Goal: Task Accomplishment & Management: Use online tool/utility

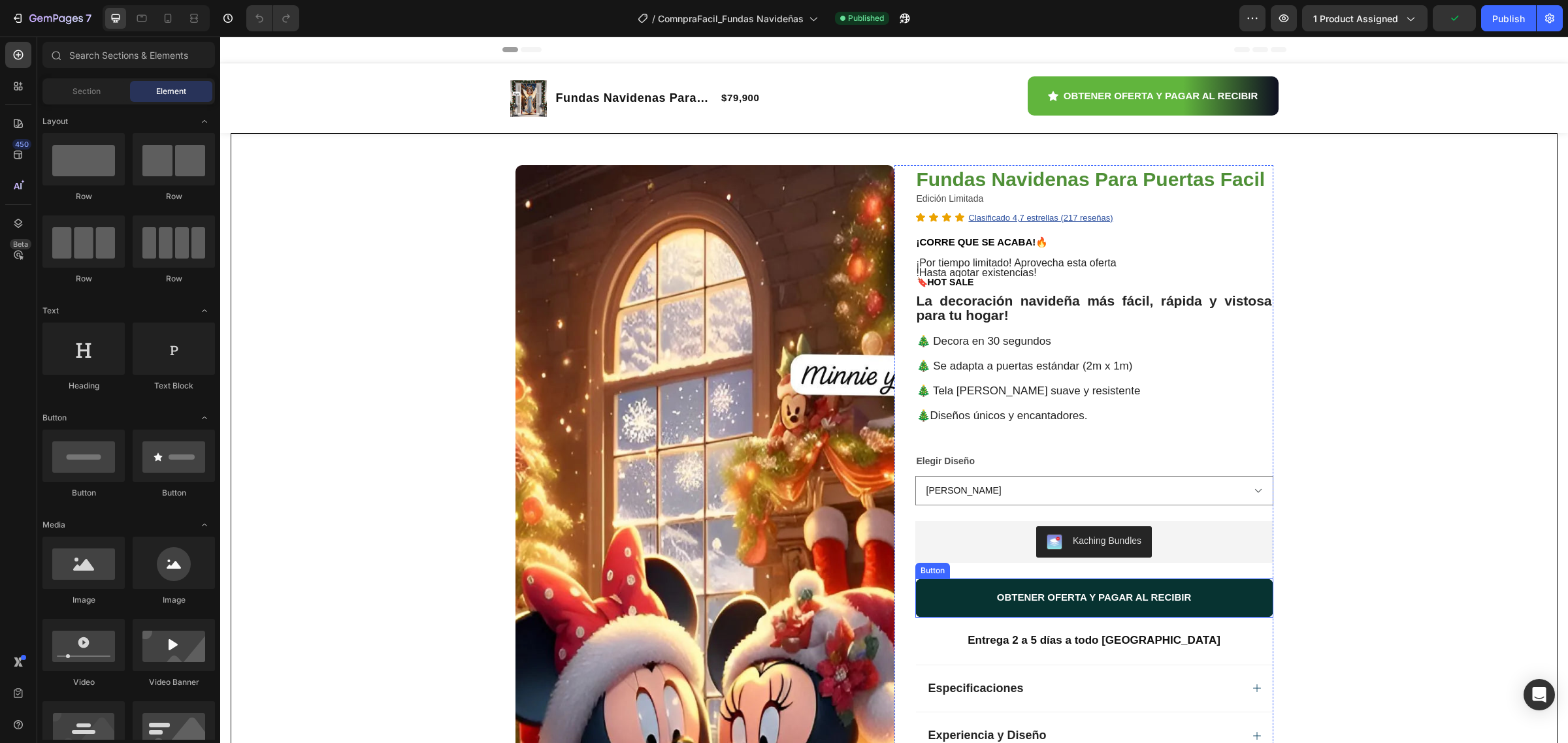
click at [980, 618] on button "OBTENER OFERTA Y PAGAR AL RECIBIR" at bounding box center [1095, 598] width 358 height 39
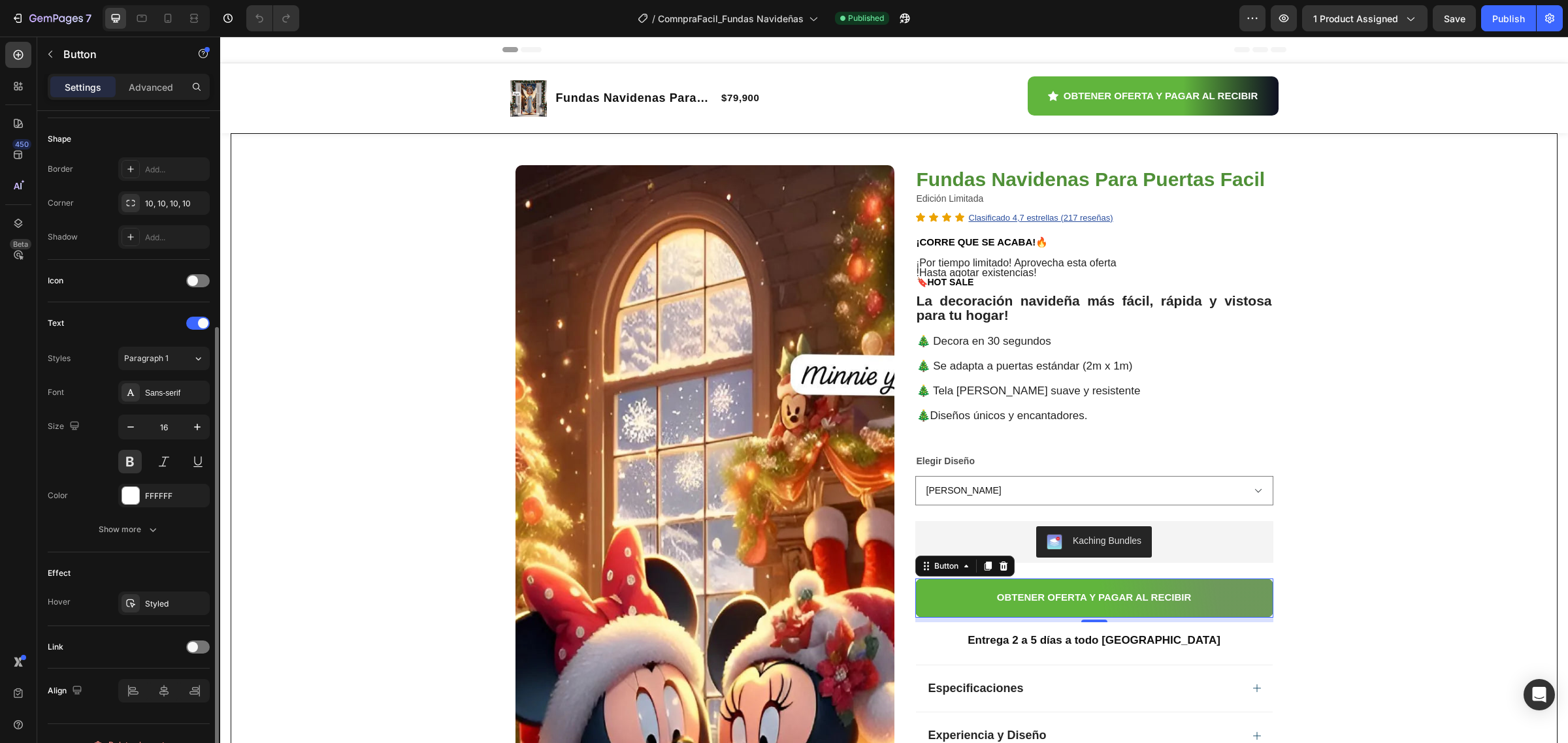
scroll to position [269, 0]
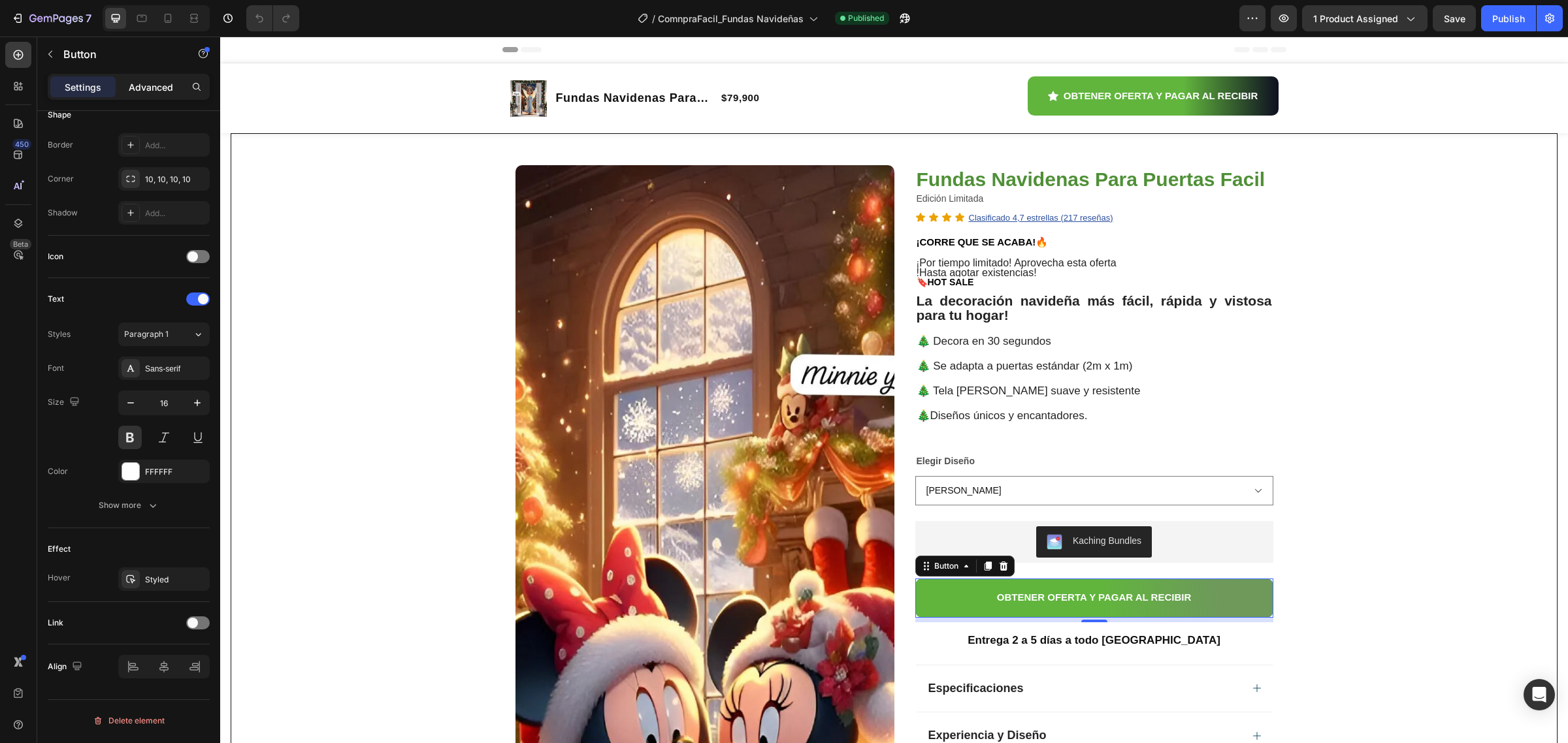
click at [155, 87] on p "Advanced" at bounding box center [150, 87] width 45 height 14
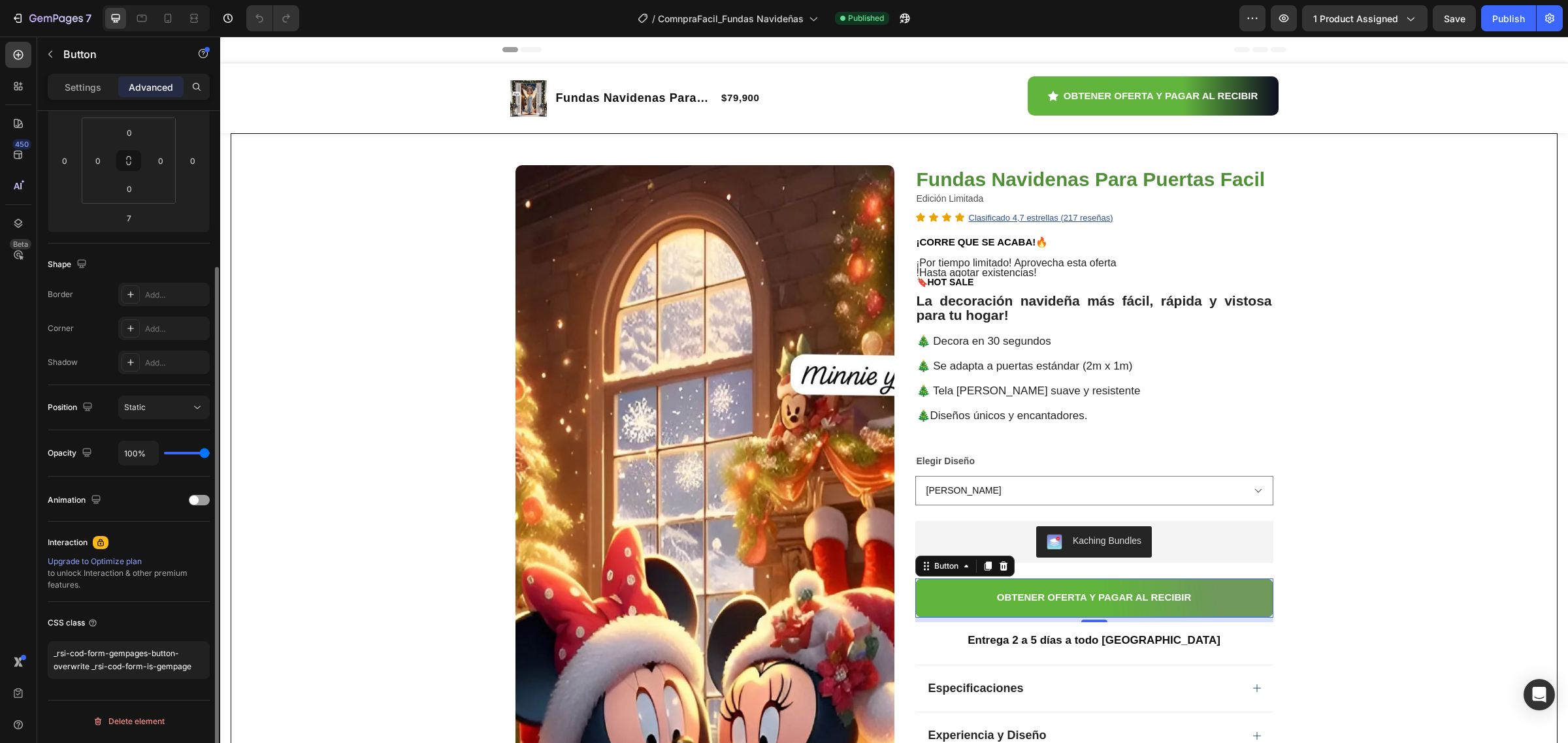
scroll to position [204, 0]
click at [206, 409] on button "Static" at bounding box center [164, 407] width 92 height 23
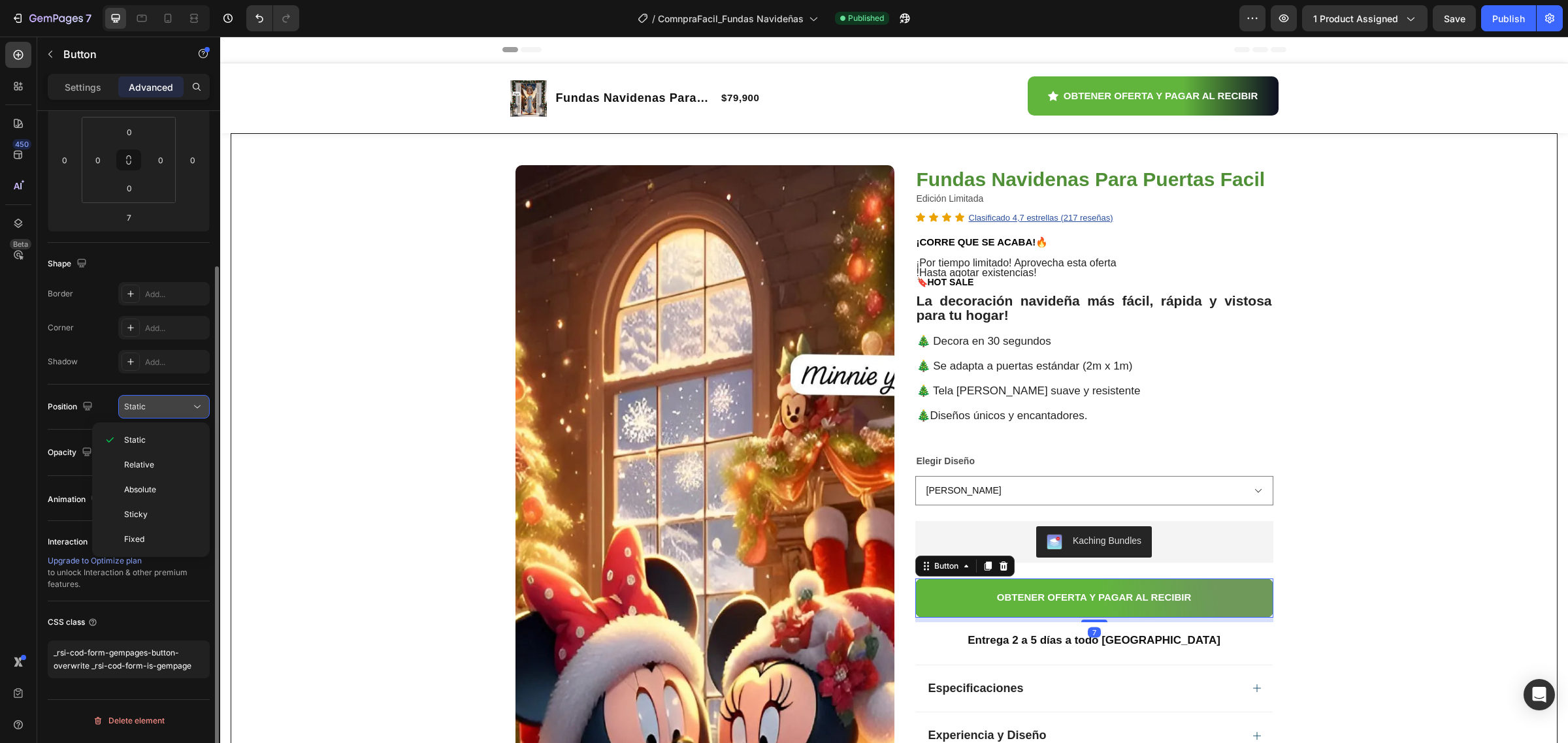
scroll to position [203, 0]
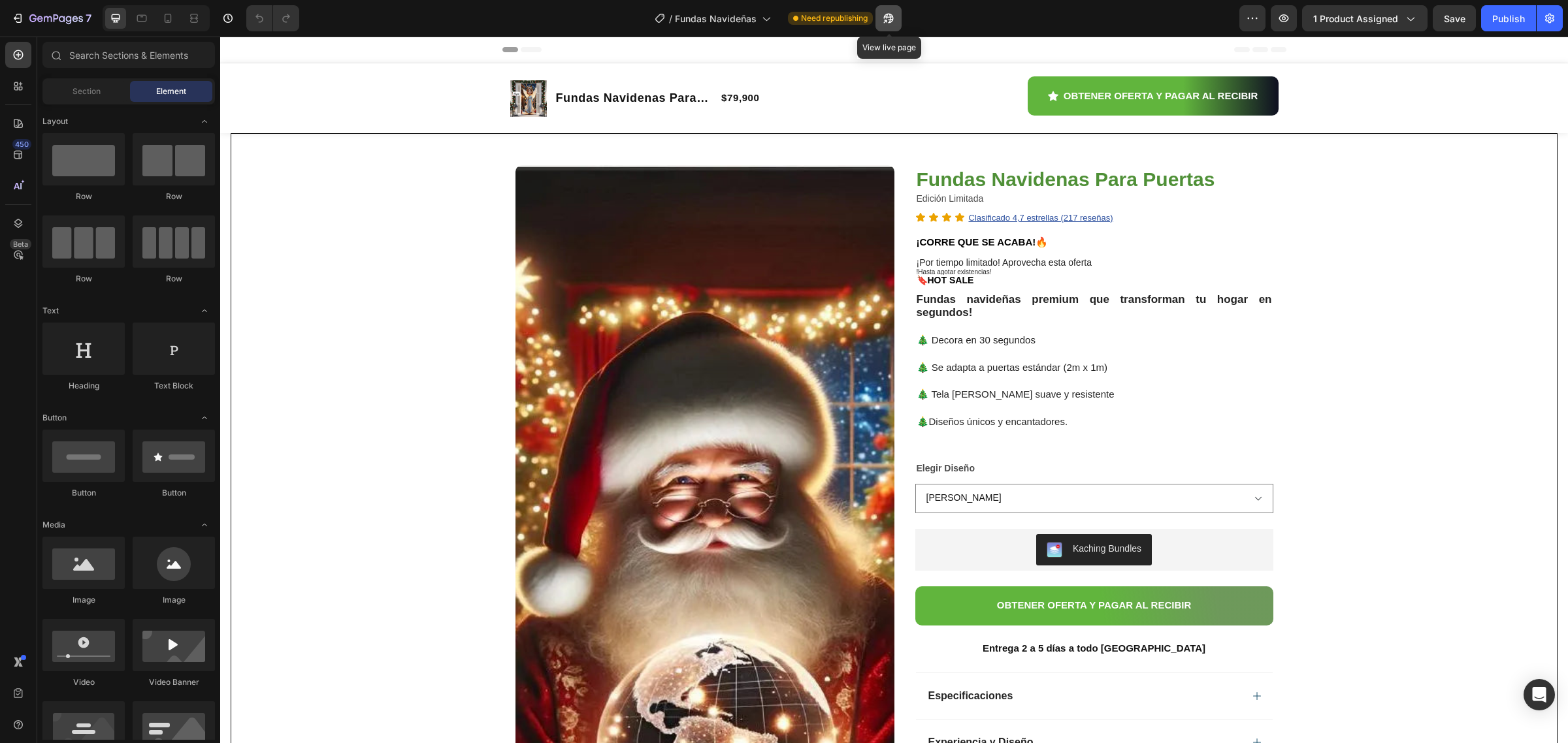
click at [892, 15] on icon "button" at bounding box center [889, 18] width 13 height 13
click at [16, 18] on icon "button" at bounding box center [18, 18] width 13 height 13
click at [1448, 17] on span "Save" at bounding box center [1454, 18] width 21 height 11
click at [1501, 21] on div "Publish" at bounding box center [1509, 18] width 33 height 14
click at [869, 20] on icon "button" at bounding box center [873, 18] width 13 height 13
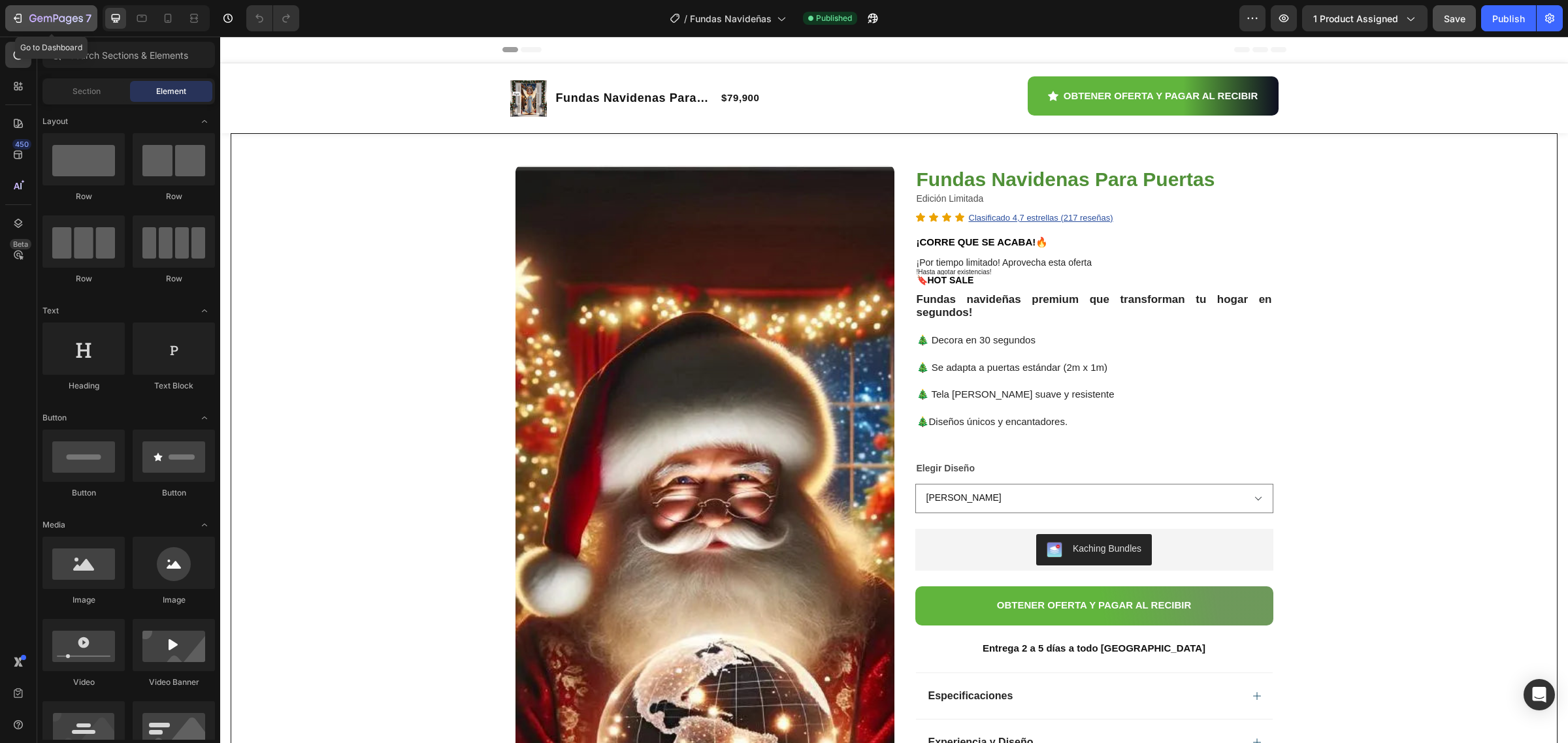
click at [21, 18] on icon "button" at bounding box center [18, 18] width 13 height 13
click at [719, 397] on img at bounding box center [705, 640] width 379 height 949
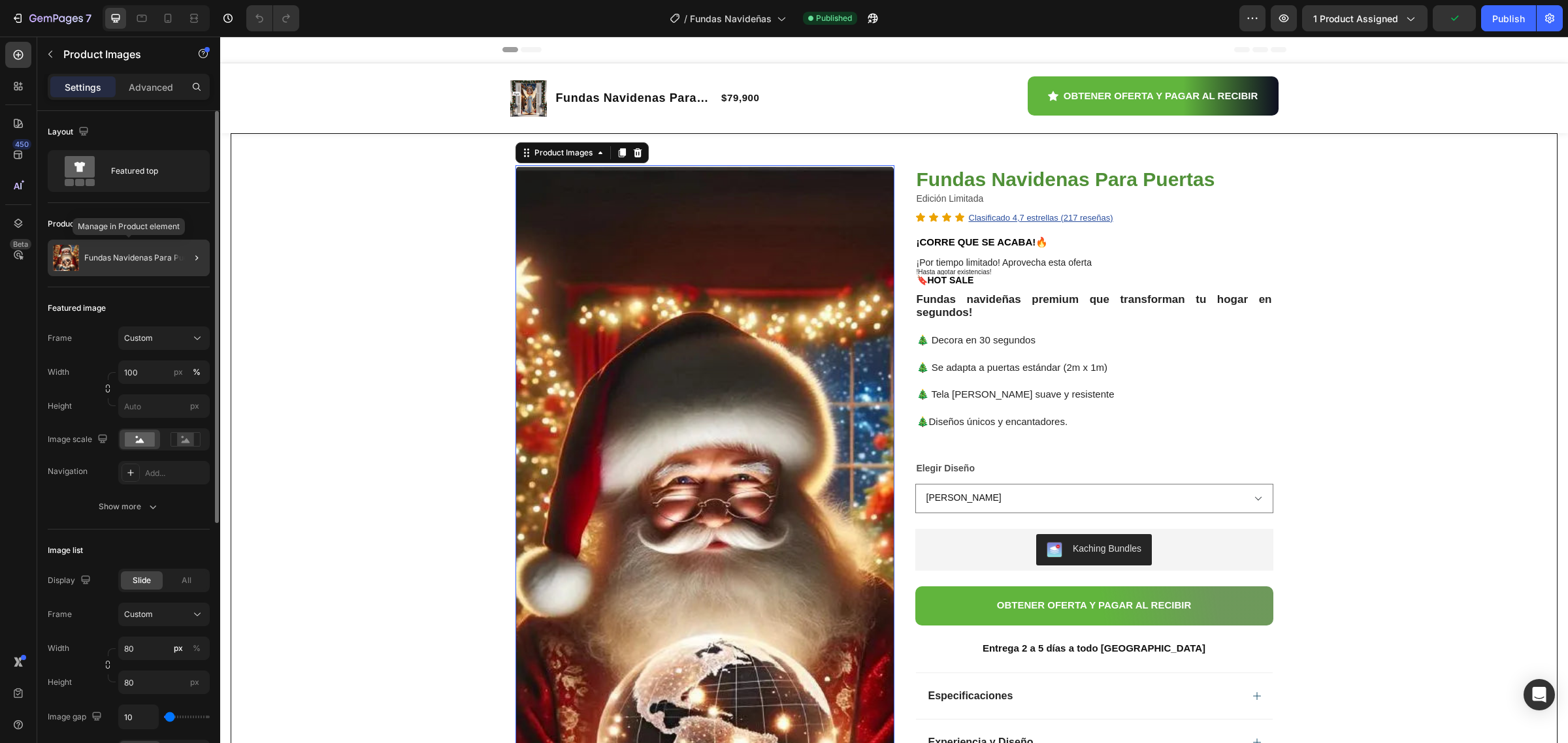
click at [164, 249] on div "Fundas Navidenas Para Puertas" at bounding box center [128, 258] width 162 height 37
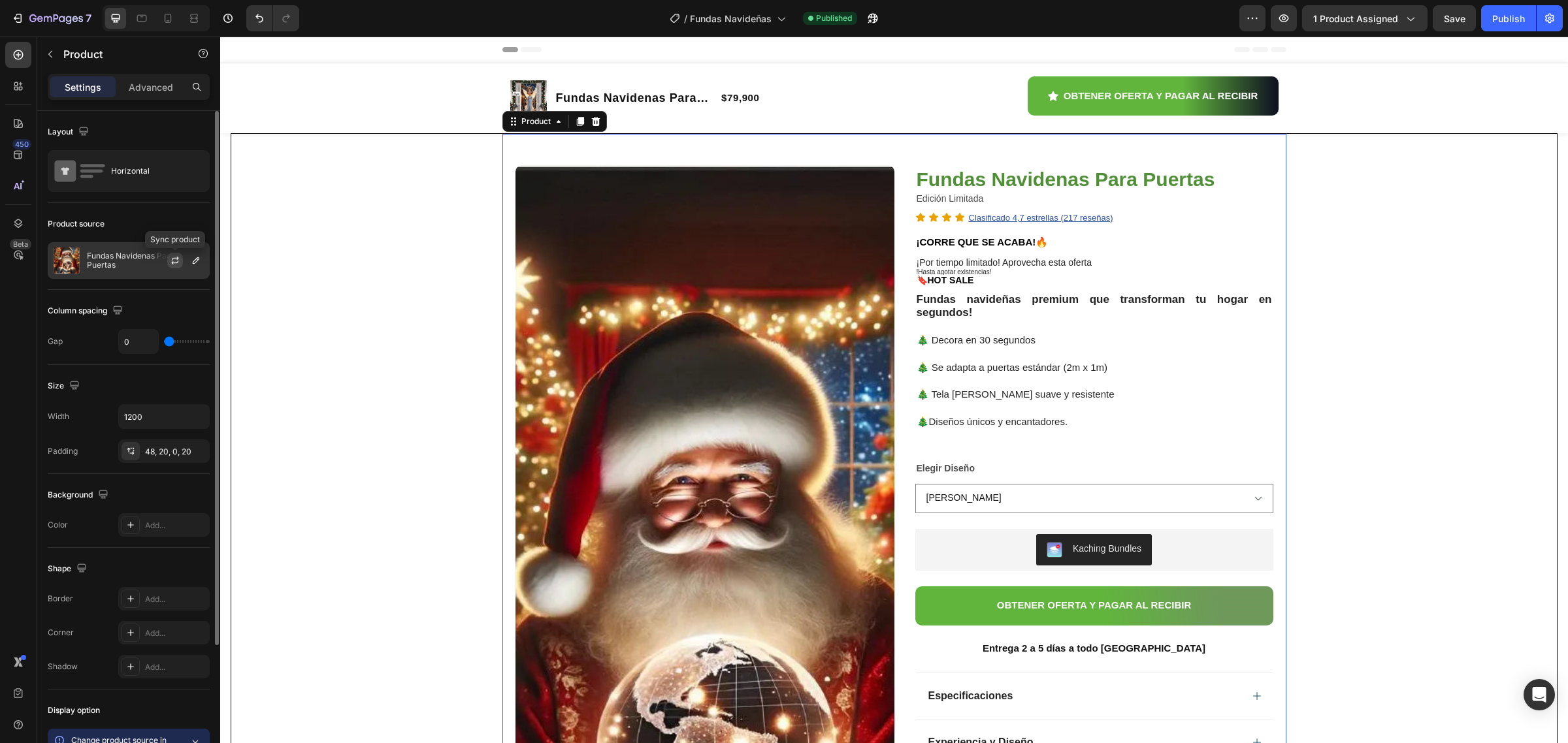
click at [176, 257] on icon "button" at bounding box center [175, 260] width 10 height 10
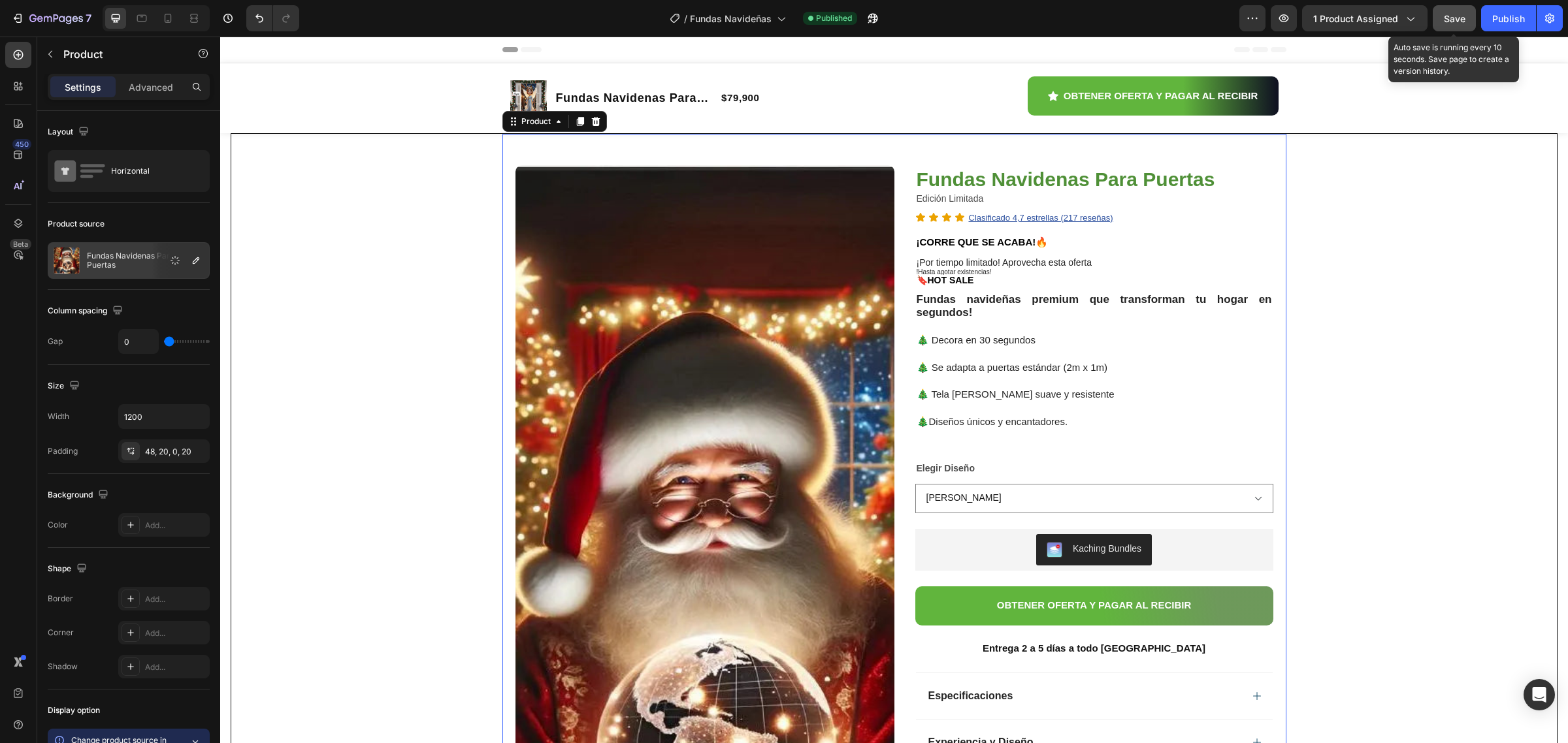
click at [1456, 15] on span "Save" at bounding box center [1454, 18] width 21 height 11
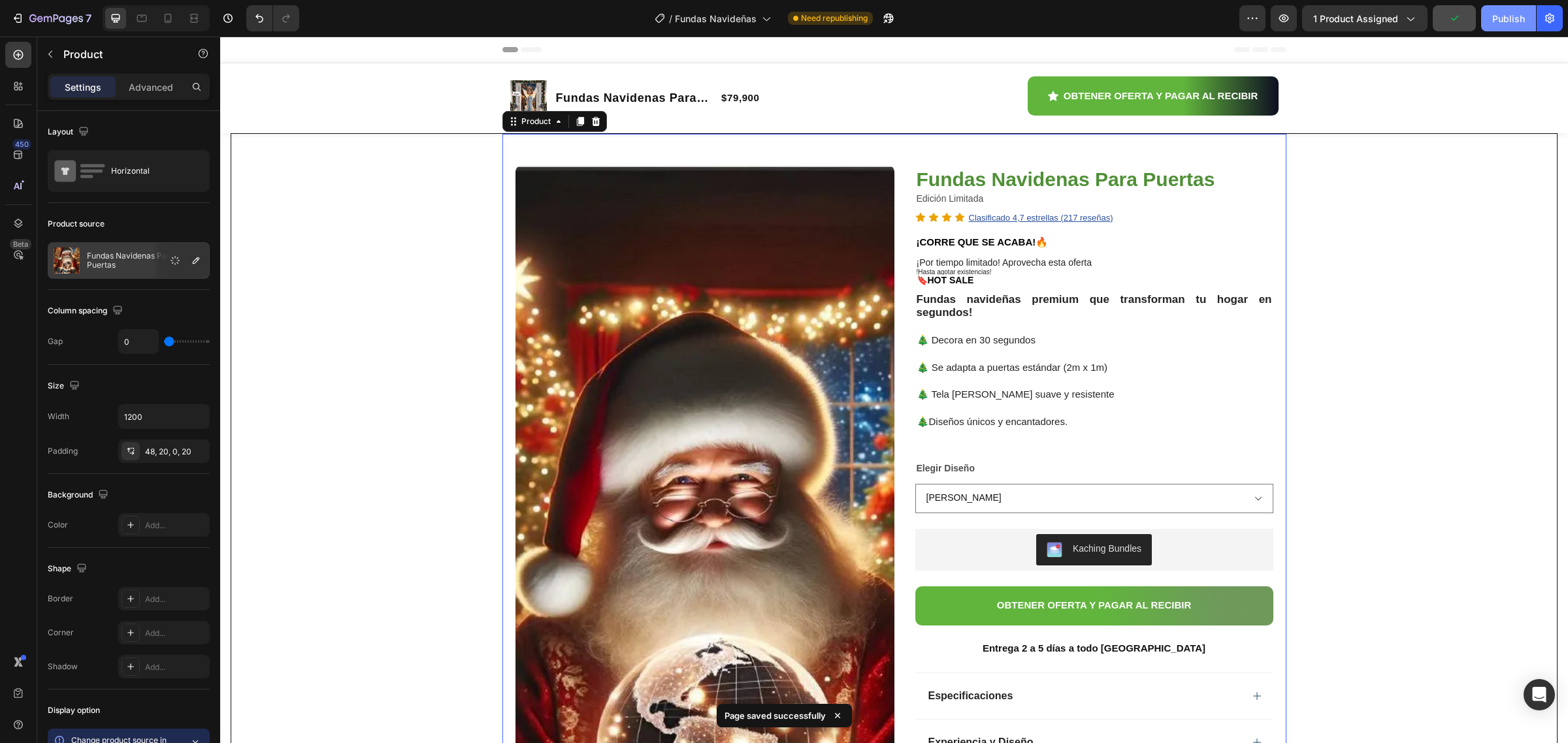
click at [1511, 24] on div "Publish" at bounding box center [1509, 18] width 33 height 14
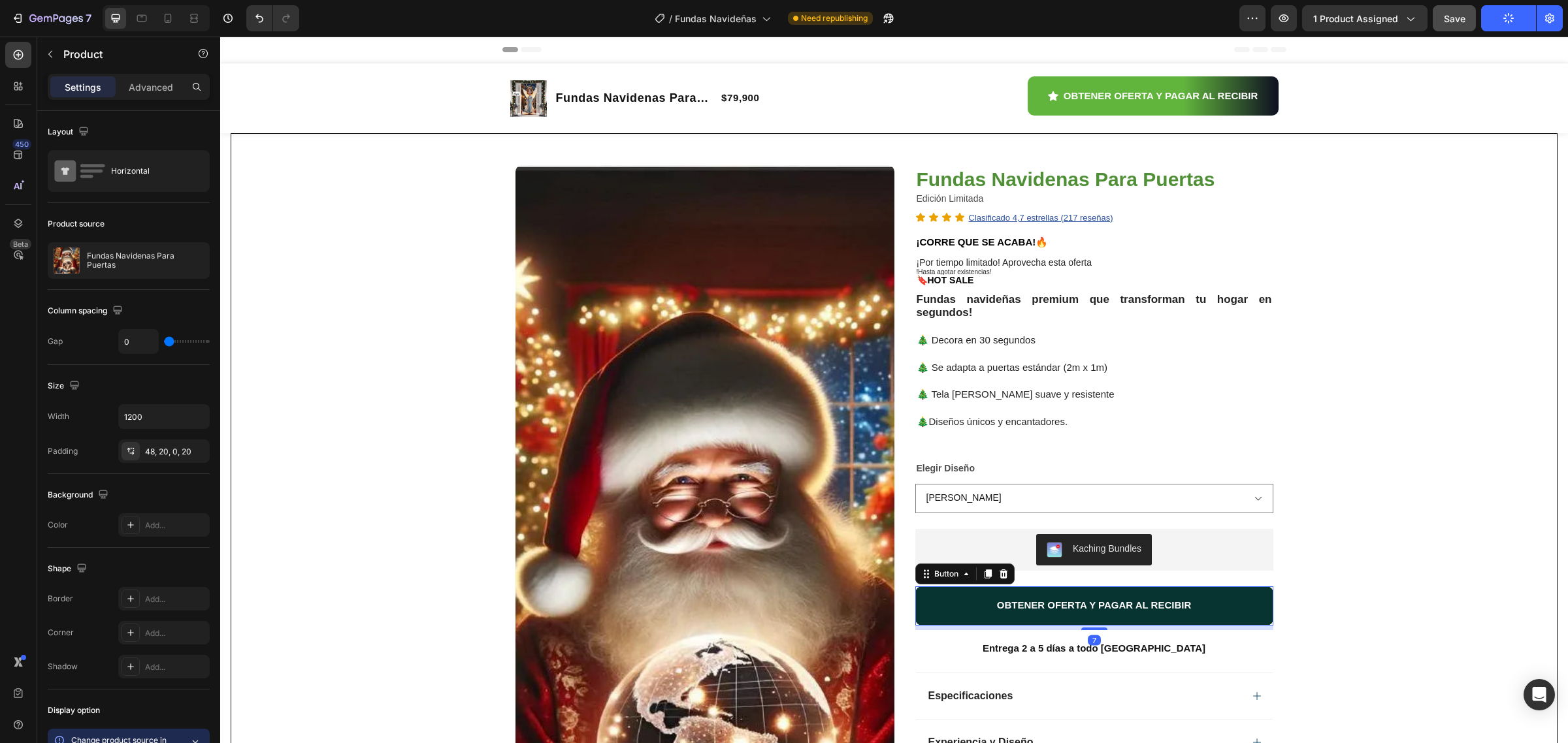
click at [956, 604] on button "OBTENER OFERTA Y PAGAR AL RECIBIR" at bounding box center [1095, 606] width 358 height 39
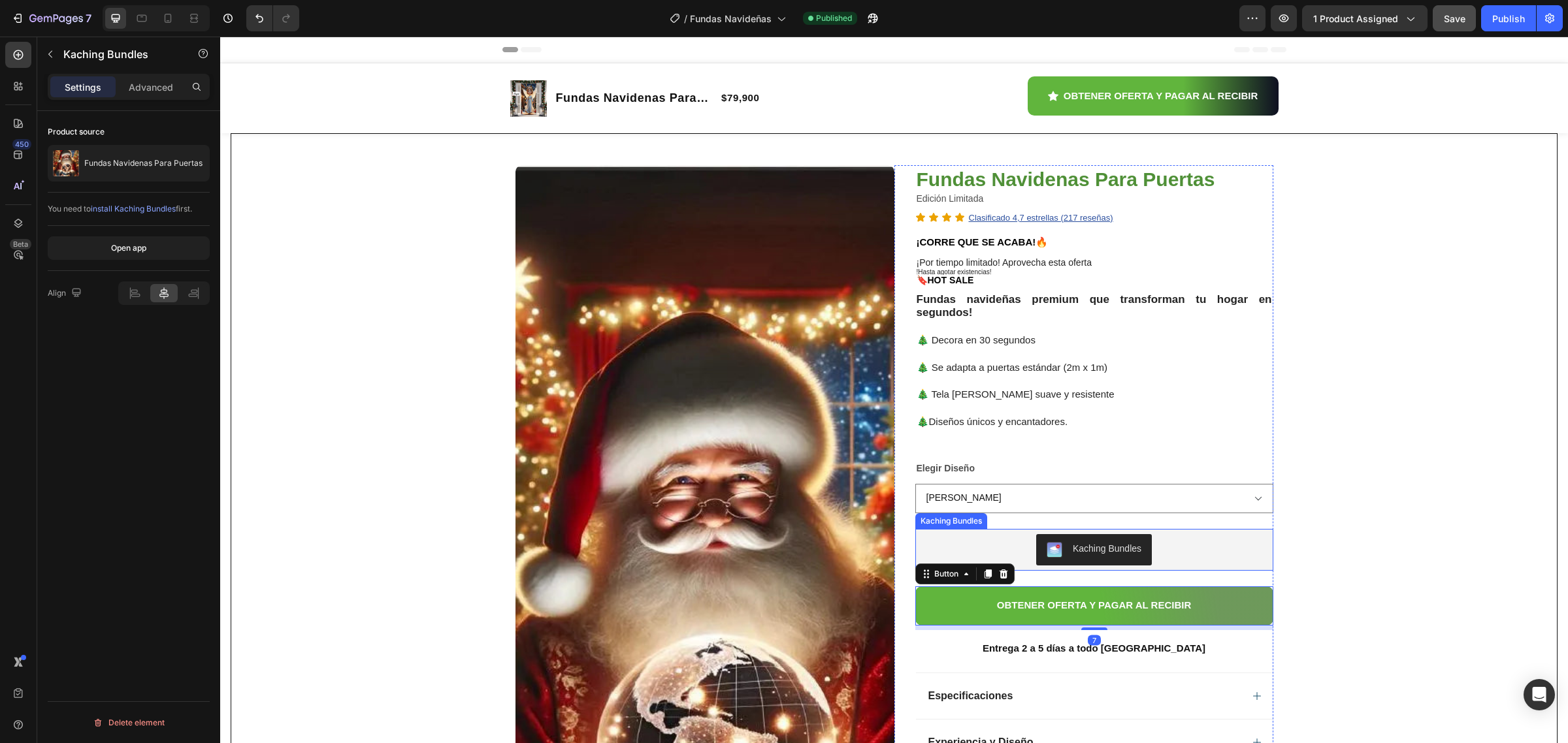
click at [1083, 552] on div "Kaching Bundles" at bounding box center [1107, 549] width 69 height 14
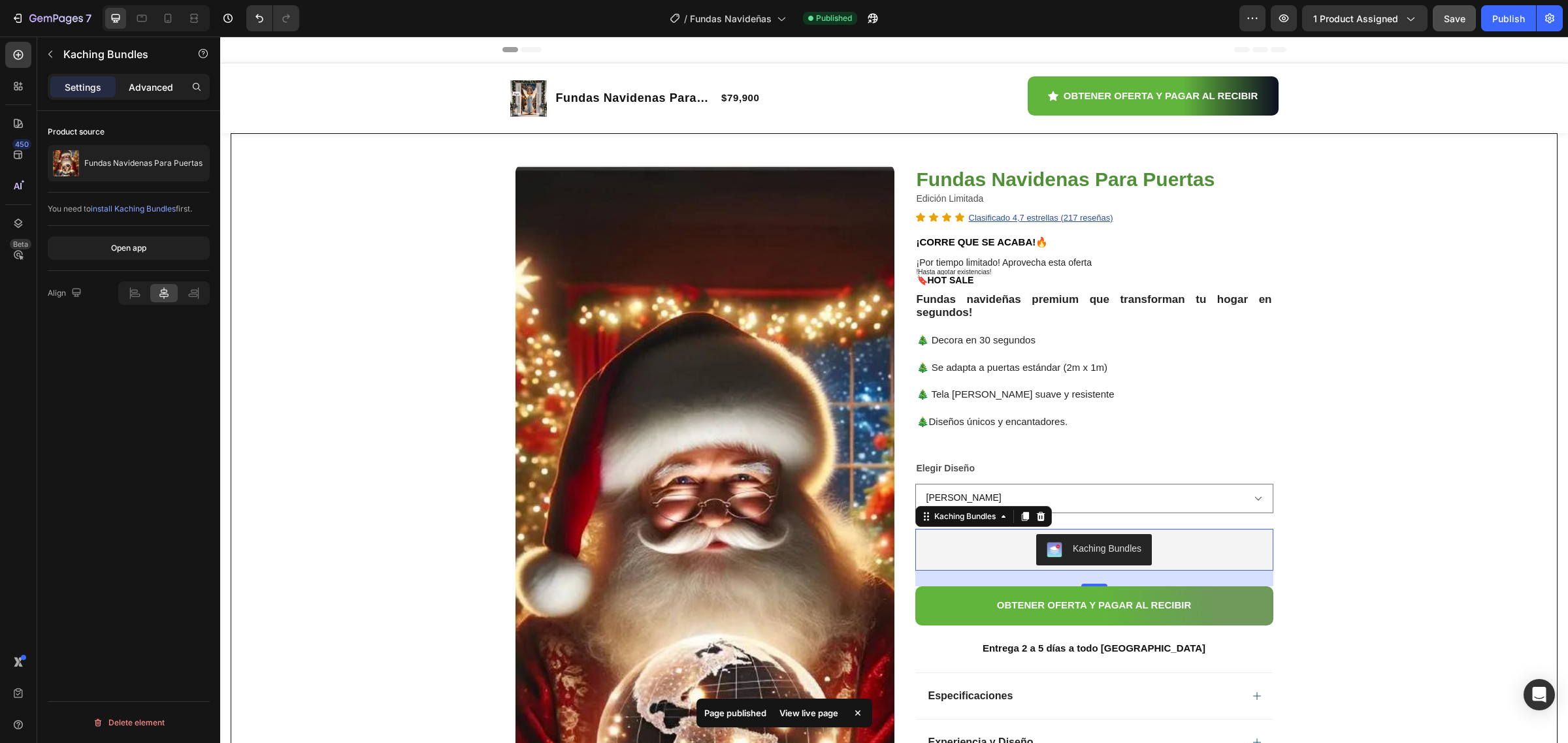
click at [164, 83] on p "Advanced" at bounding box center [150, 87] width 45 height 14
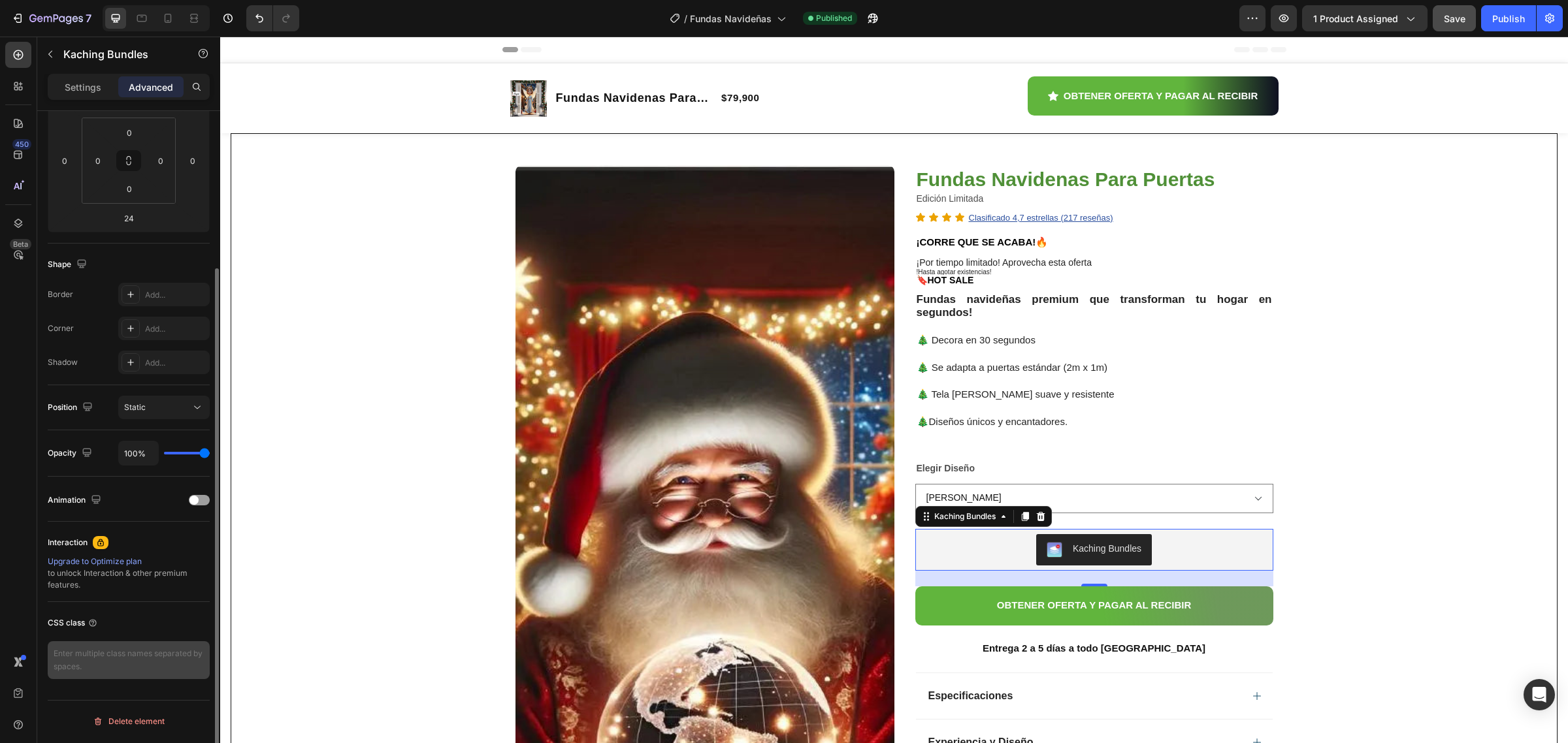
scroll to position [204, 0]
click at [187, 409] on div "Static" at bounding box center [157, 407] width 67 height 12
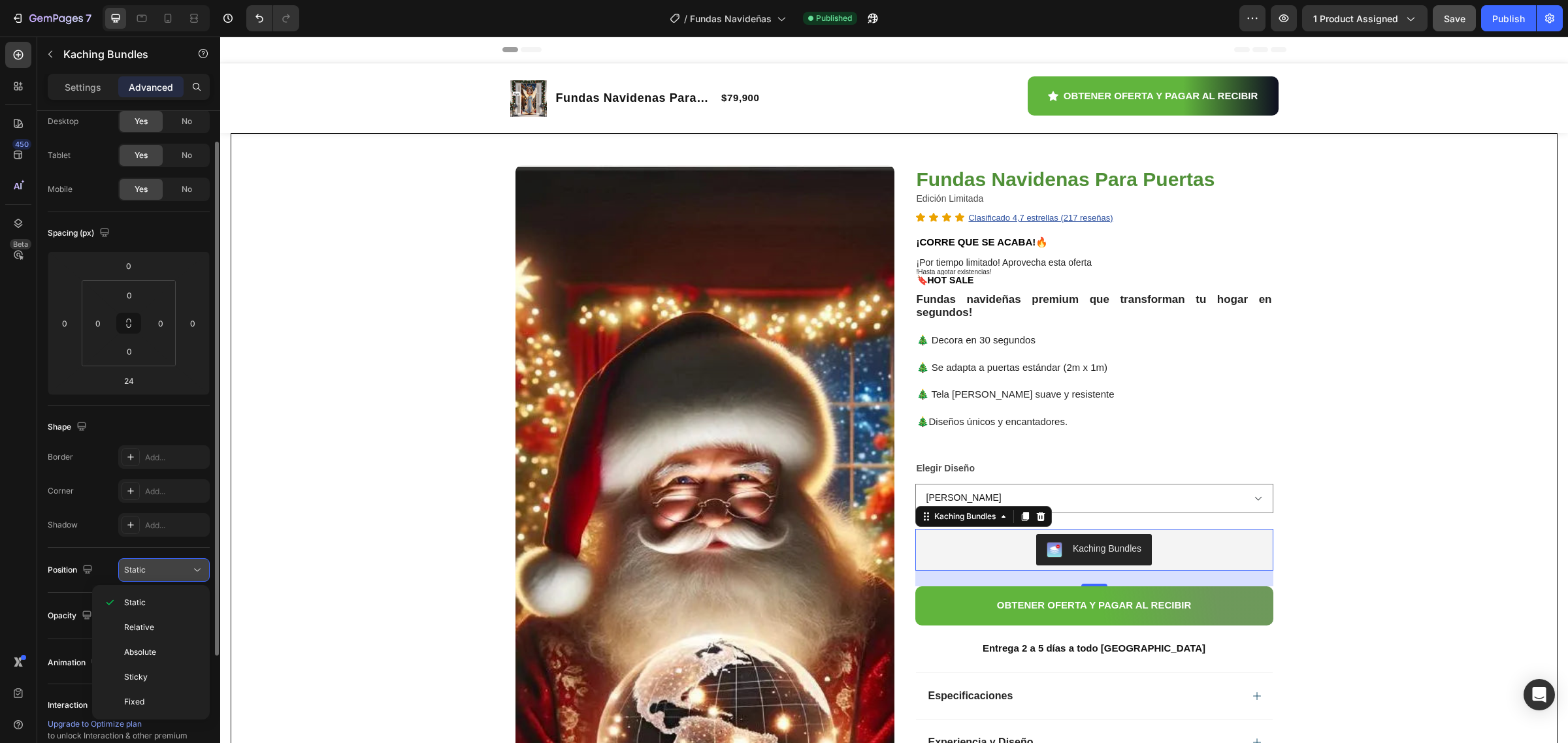
scroll to position [0, 0]
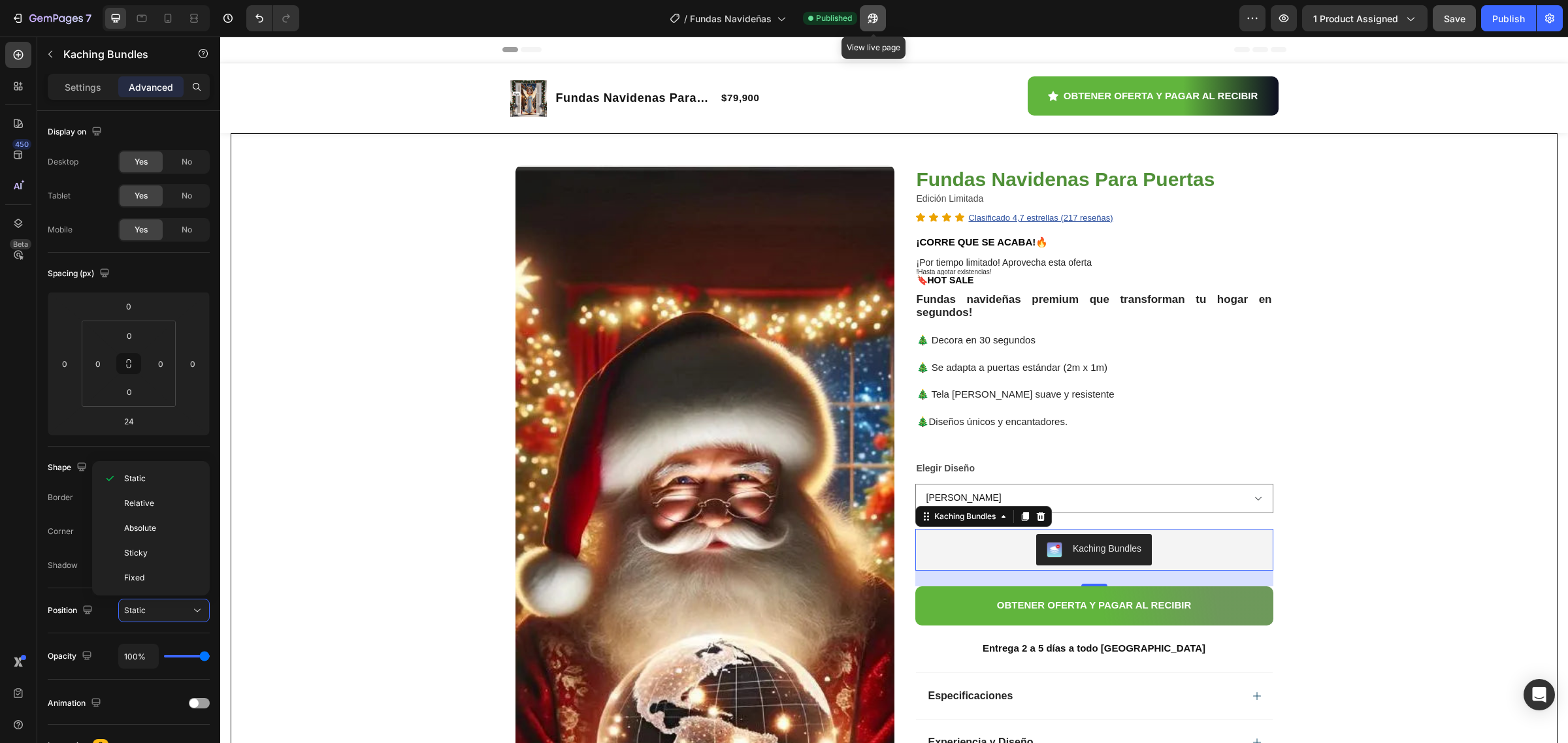
click at [875, 18] on icon "button" at bounding box center [872, 18] width 10 height 10
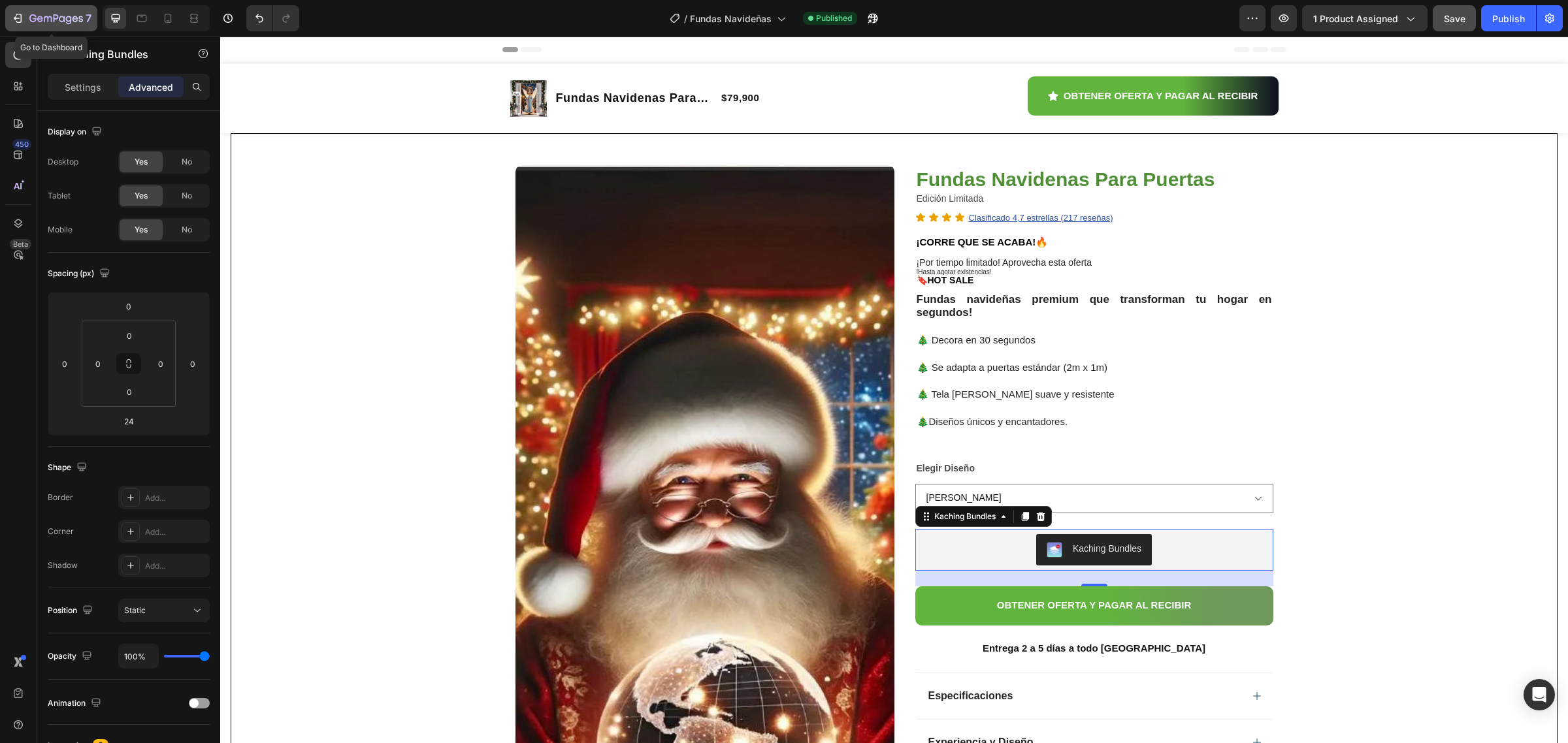
click at [17, 13] on icon "button" at bounding box center [18, 18] width 13 height 13
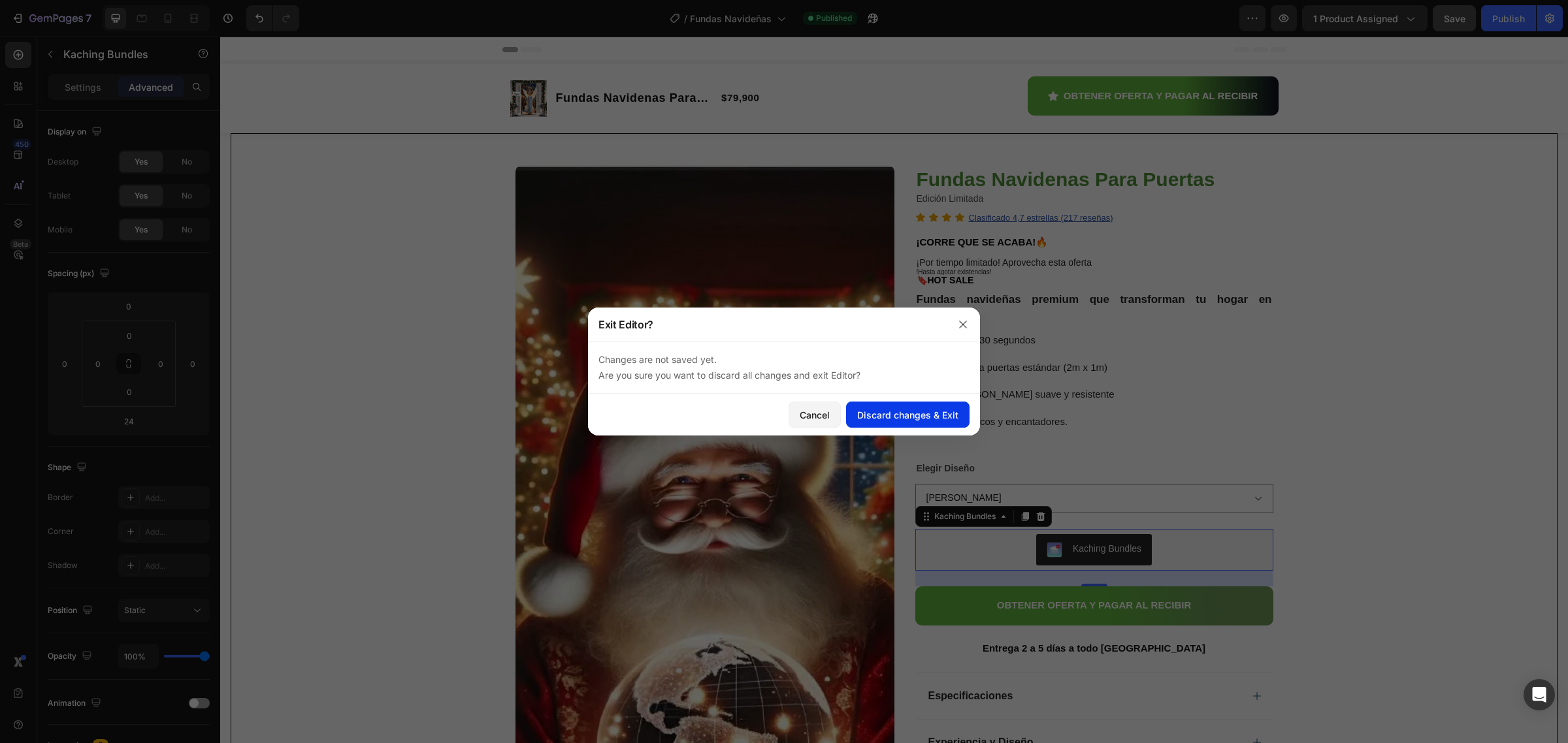
click at [883, 423] on button "Discard changes & Exit" at bounding box center [908, 415] width 123 height 26
